Goal: Task Accomplishment & Management: Manage account settings

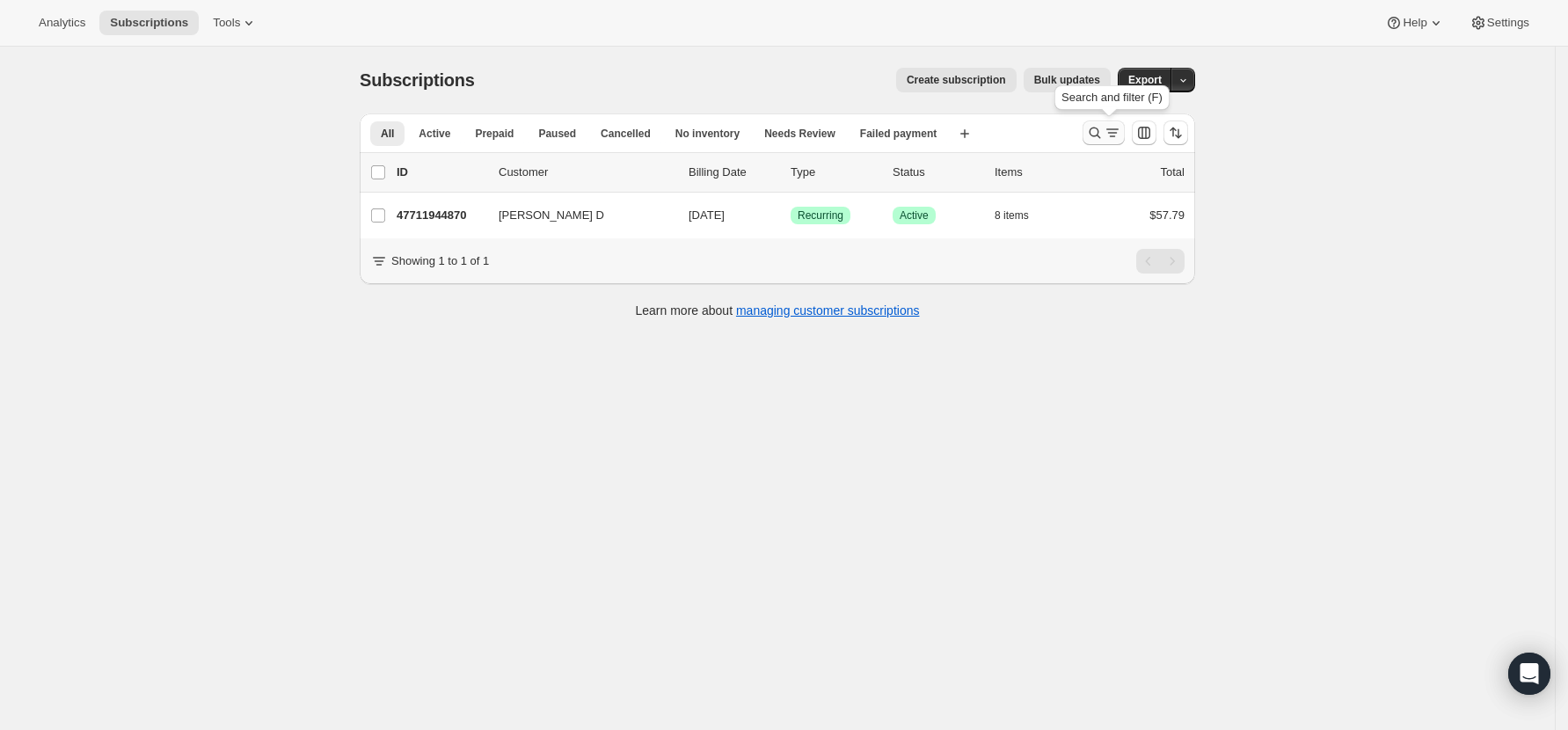
click at [1103, 131] on icon "Search and filter results" at bounding box center [1094, 132] width 18 height 18
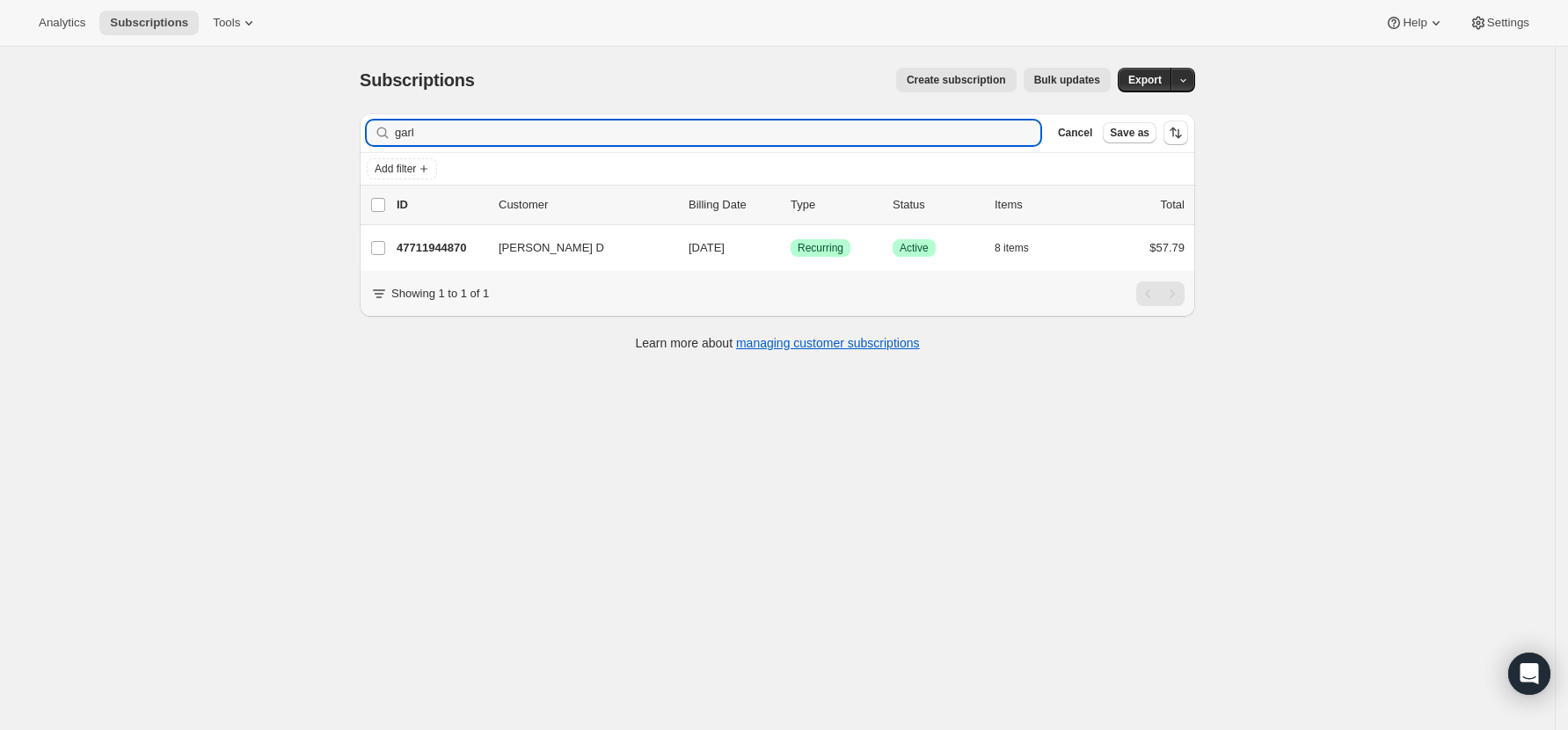
drag, startPoint x: 449, startPoint y: 123, endPoint x: 291, endPoint y: 128, distance: 158.1
click at [291, 128] on div "Subscriptions. This page is ready Subscriptions Create subscription Bulk update…" at bounding box center [777, 412] width 1554 height 730
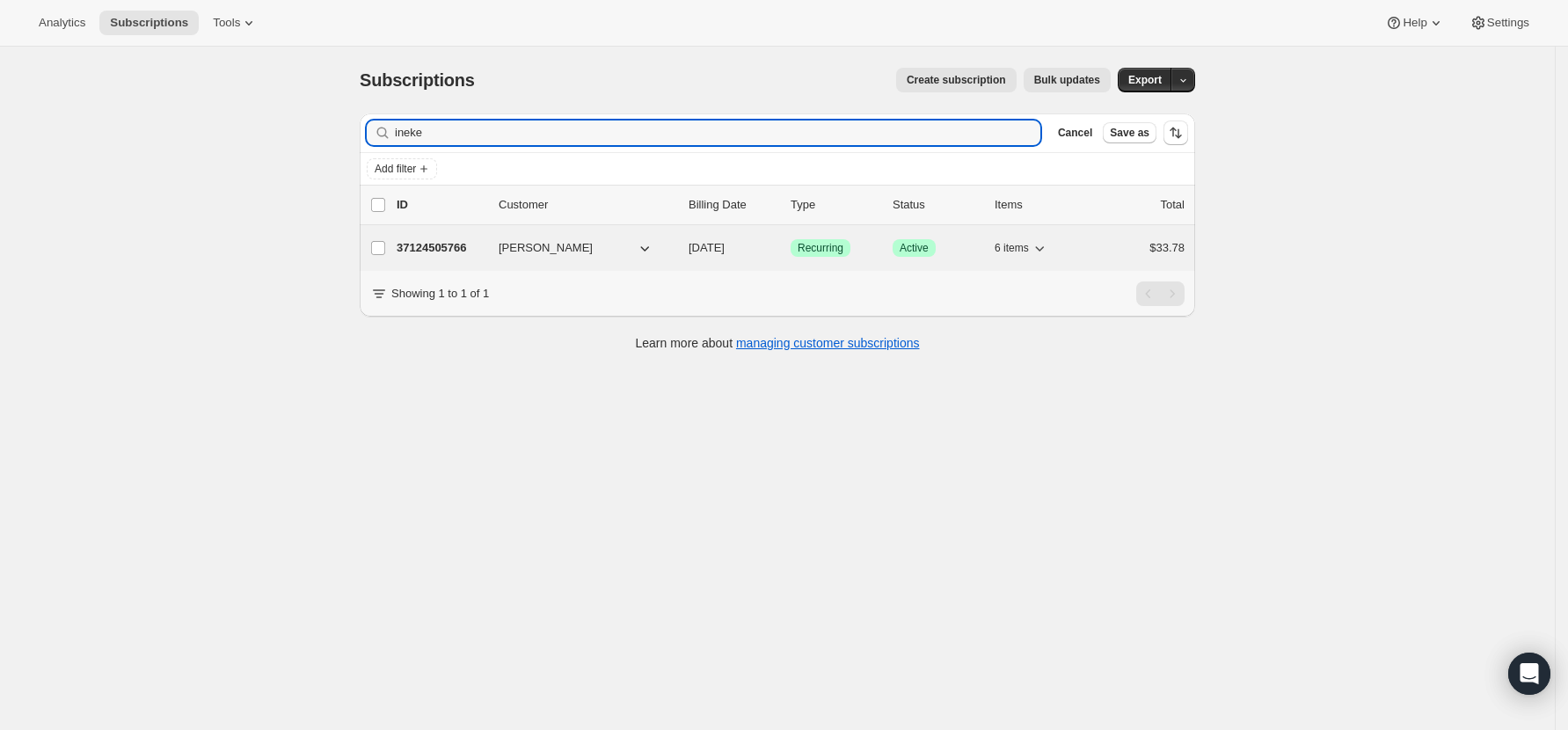
type input "ineke"
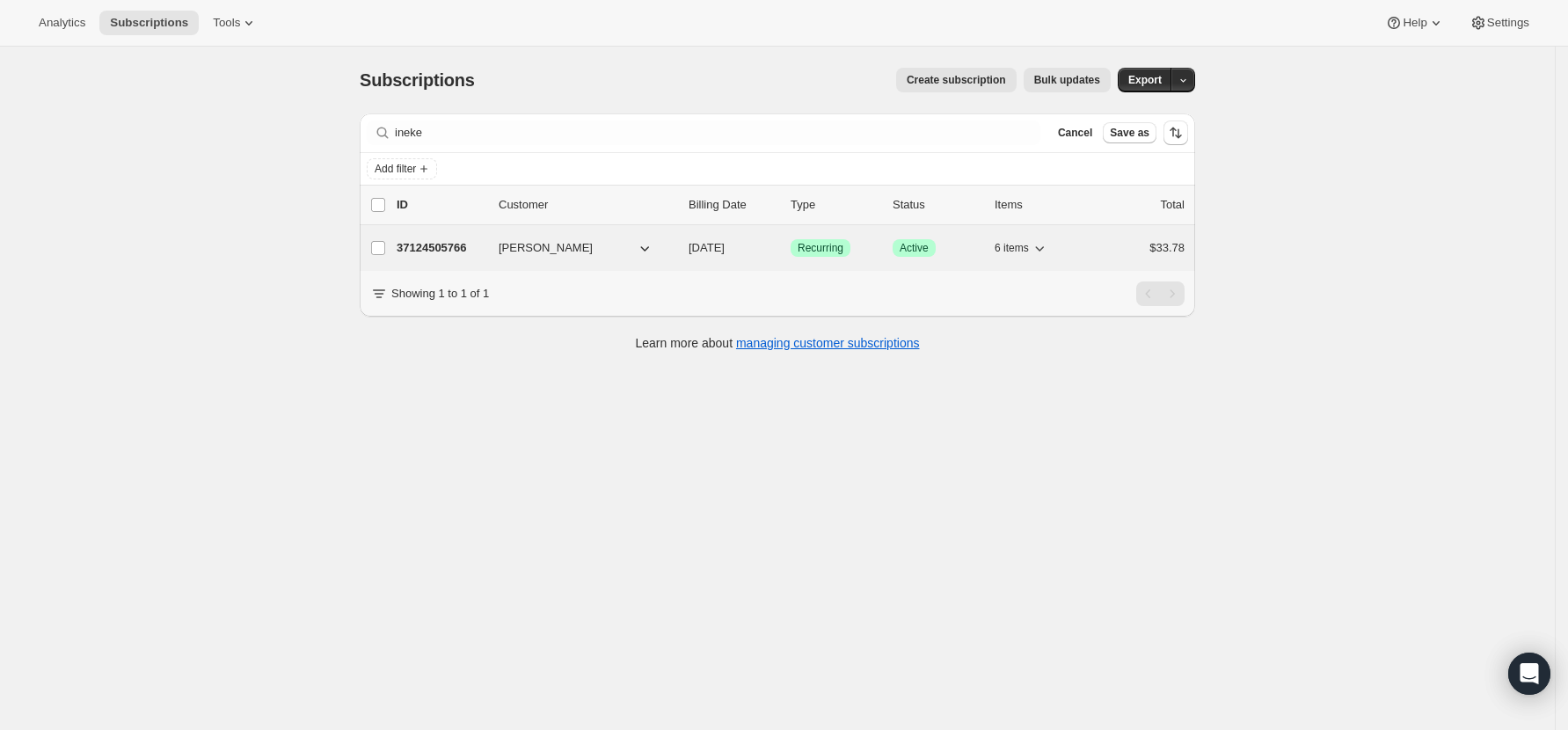
click at [422, 253] on p "37124505766" at bounding box center [440, 248] width 87 height 18
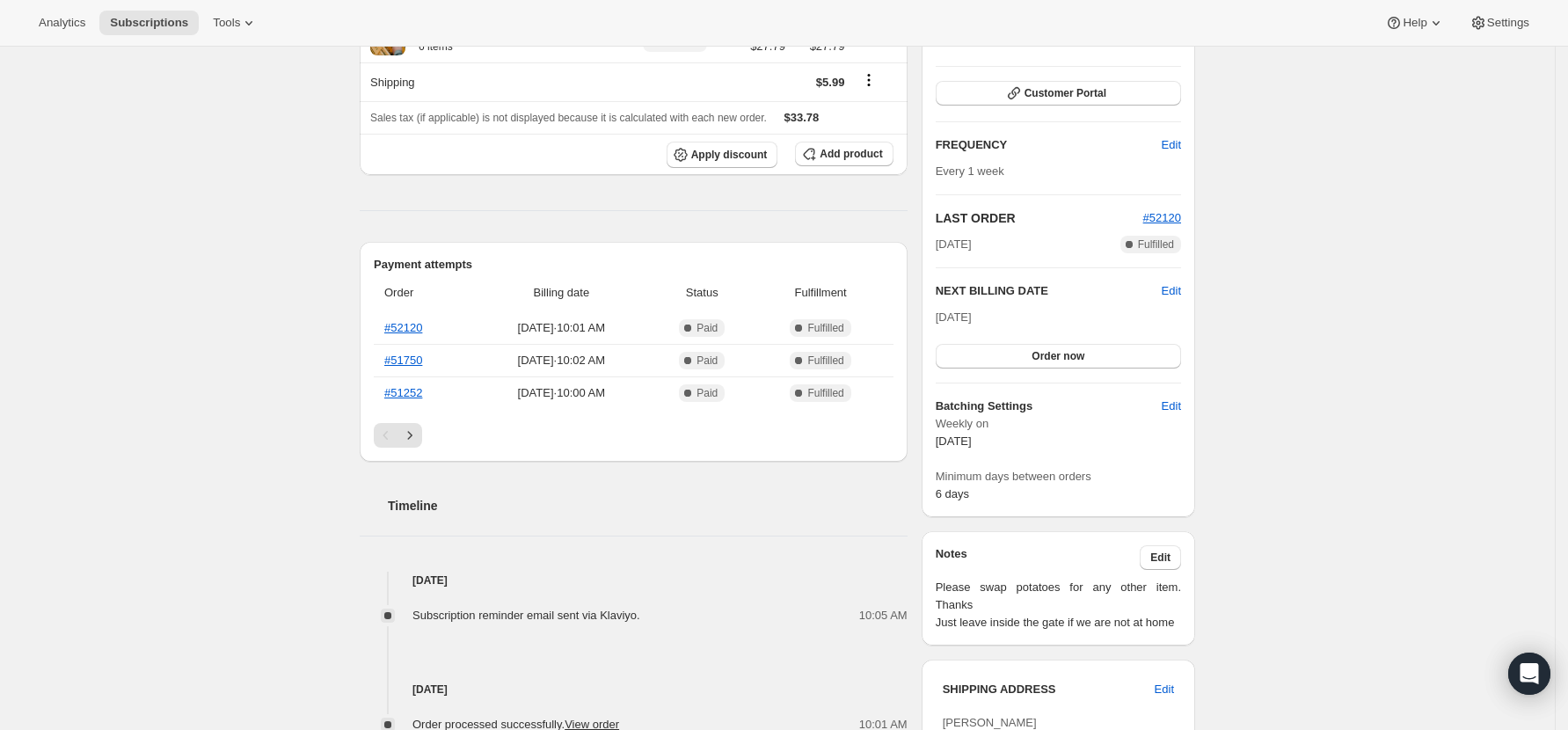
scroll to position [352, 0]
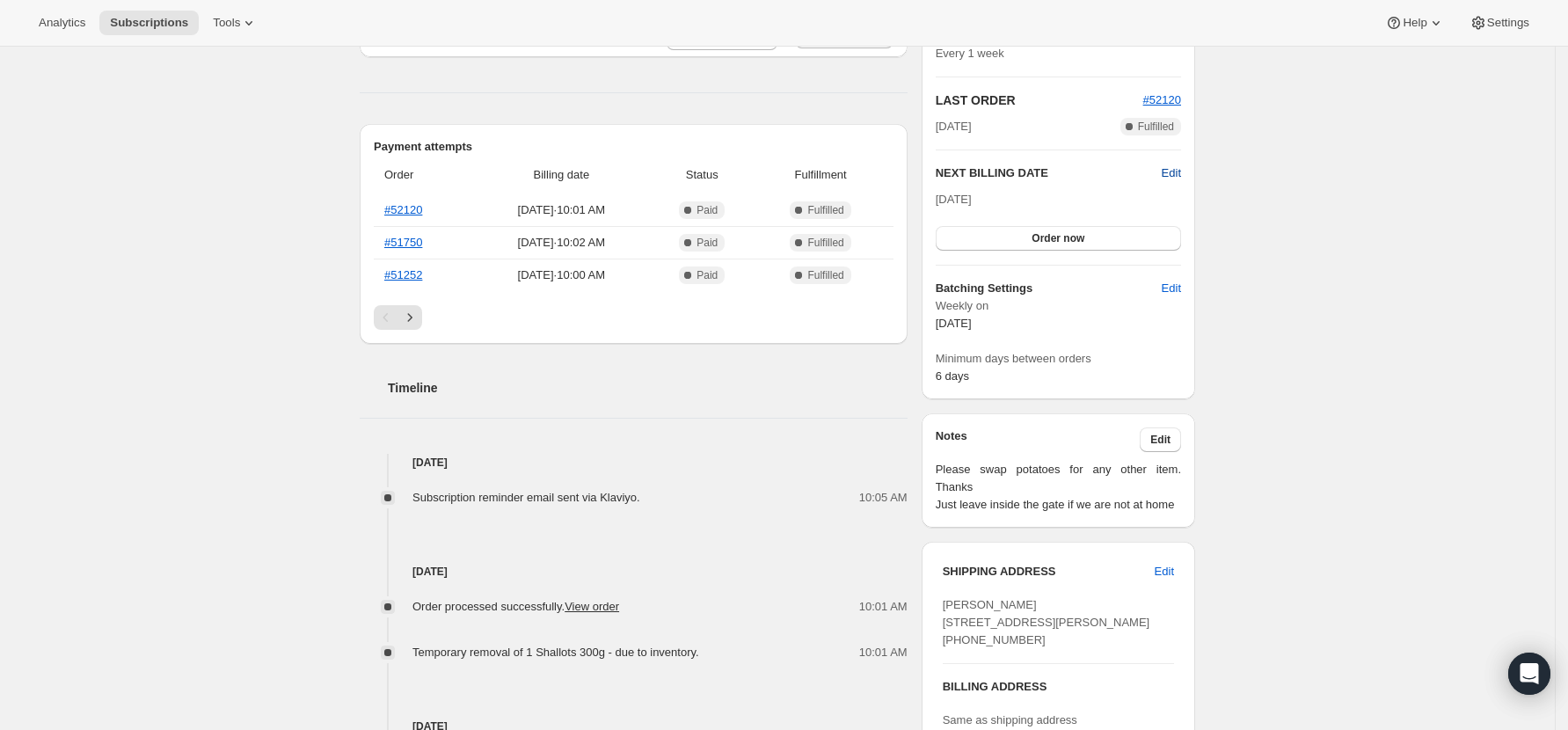
click at [1178, 170] on span "Edit" at bounding box center [1171, 173] width 20 height 18
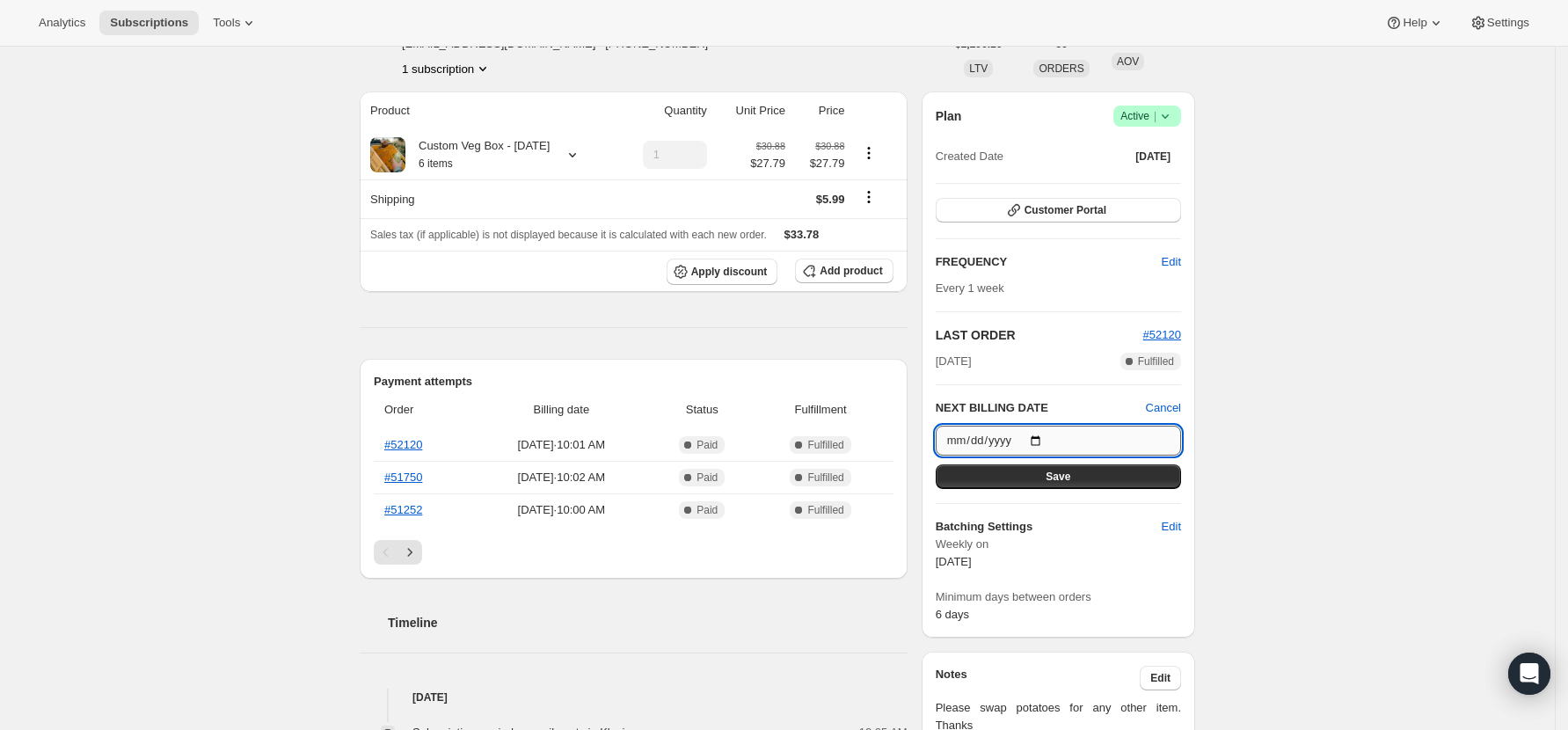
click at [1046, 439] on input "[DATE]" at bounding box center [1058, 440] width 246 height 30
type input "[DATE]"
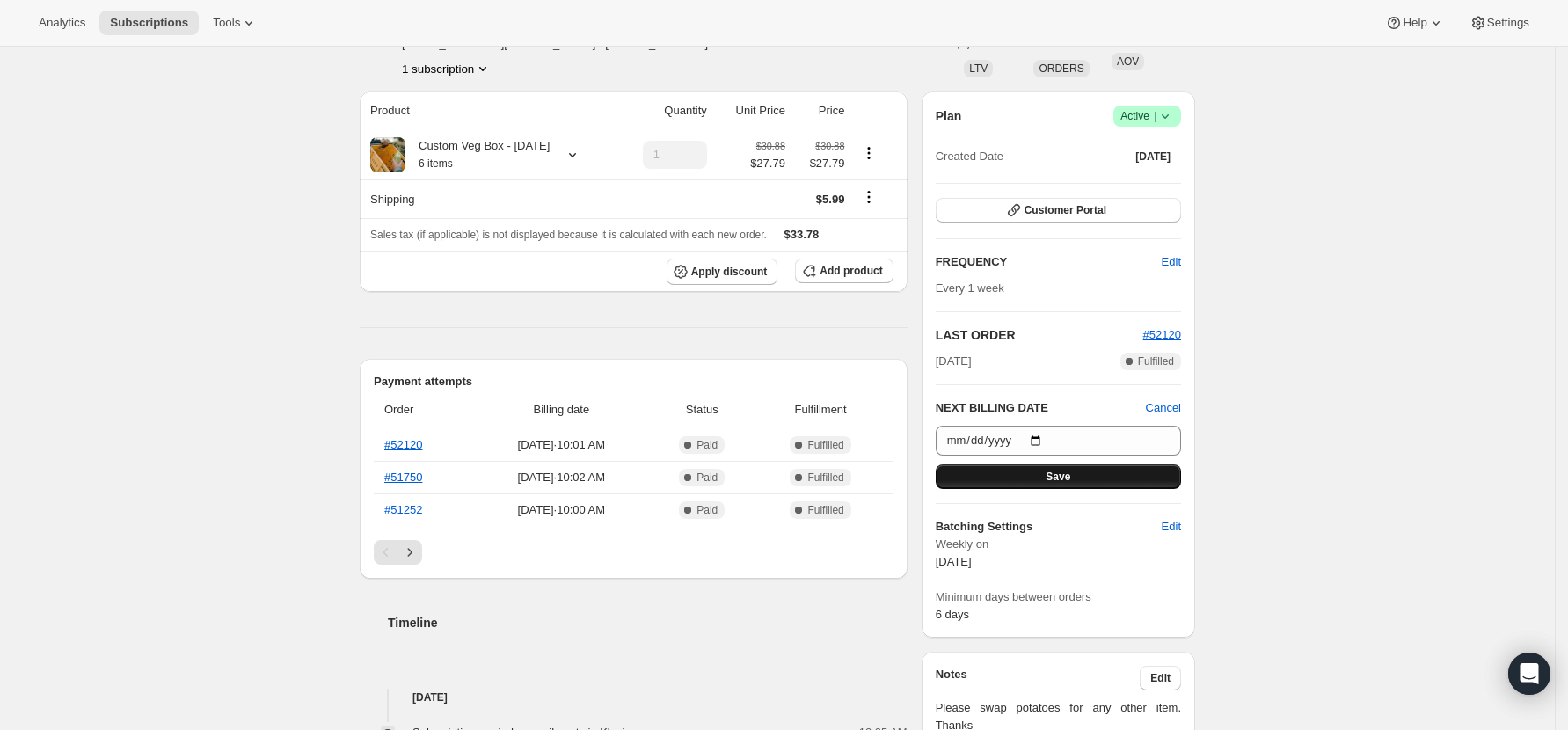
click at [1056, 480] on span "Save" at bounding box center [1057, 477] width 24 height 14
